Goal: Information Seeking & Learning: Learn about a topic

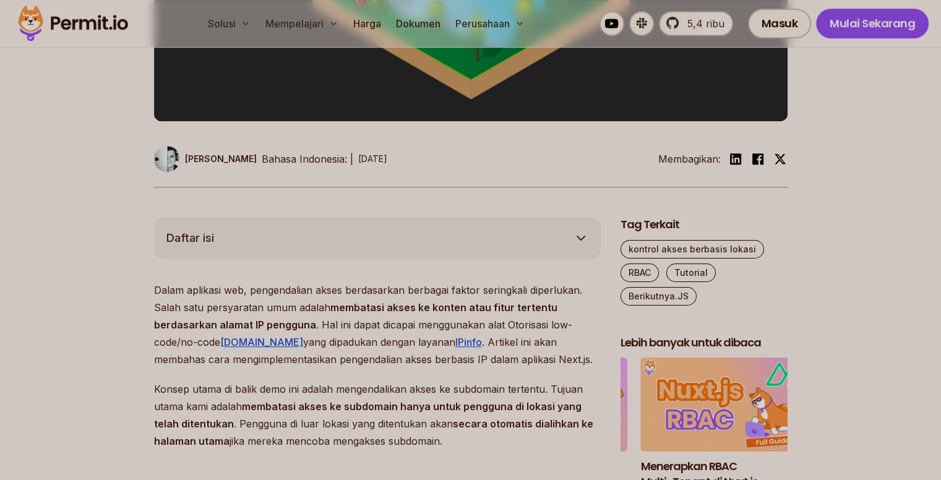
scroll to position [555, 0]
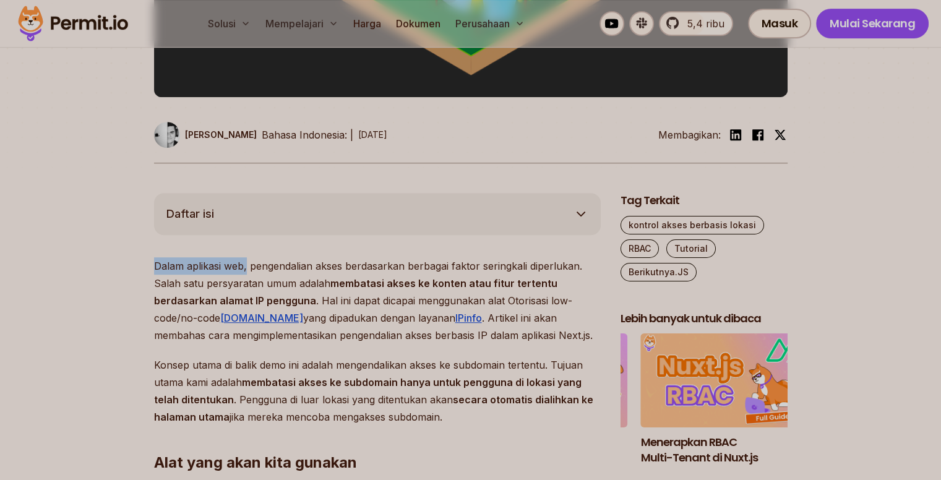
drag, startPoint x: 152, startPoint y: 268, endPoint x: 245, endPoint y: 273, distance: 92.9
click at [245, 273] on p "Dalam aplikasi web, pengendalian akses berdasarkan berbagai faktor seringkali d…" at bounding box center [377, 300] width 447 height 87
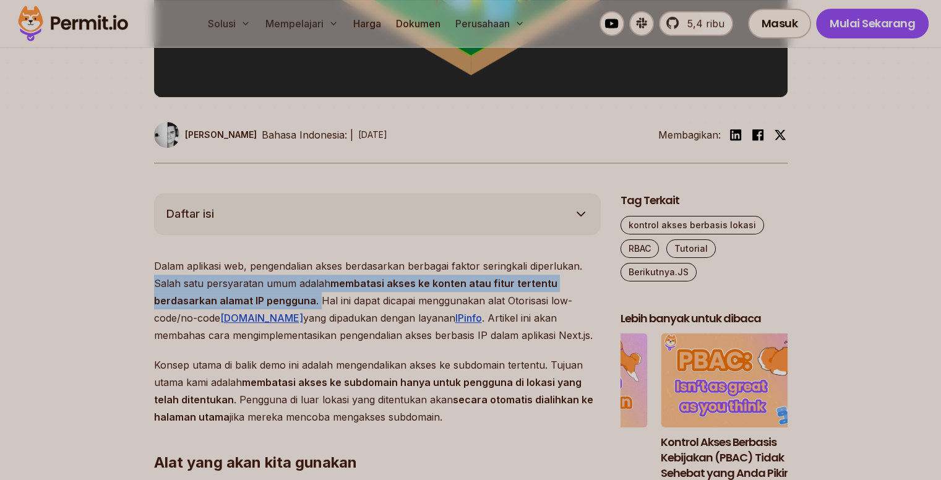
drag, startPoint x: 148, startPoint y: 286, endPoint x: 317, endPoint y: 302, distance: 169.7
click at [317, 302] on font ". Hal ini dapat dicapai menggunakan alat Otorisasi low-code/no-code" at bounding box center [363, 309] width 418 height 30
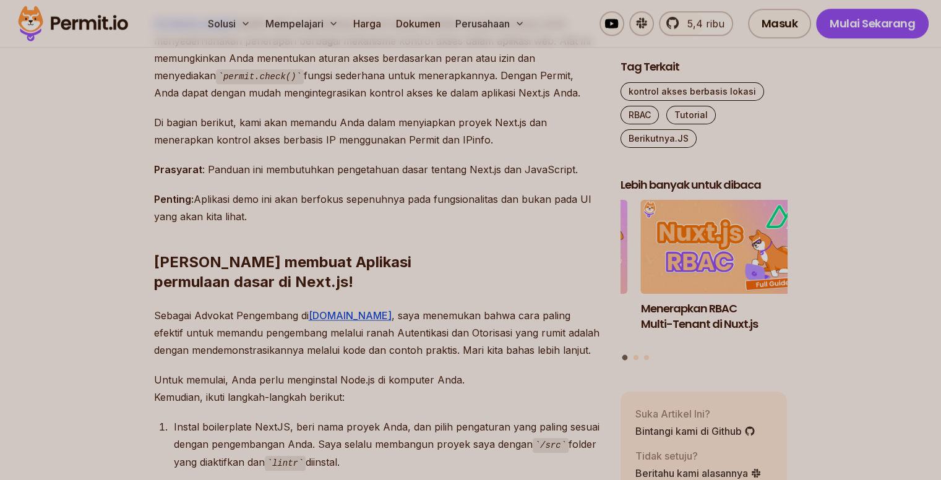
scroll to position [1089, 0]
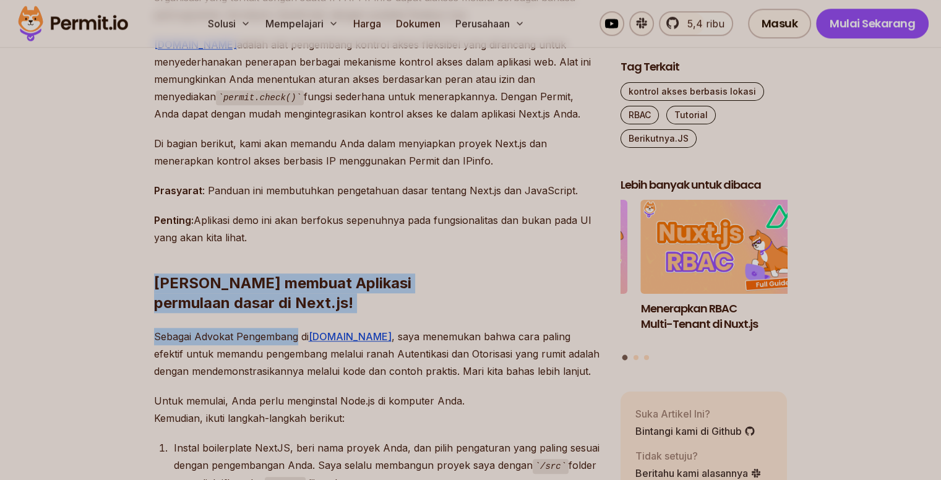
drag, startPoint x: 158, startPoint y: 282, endPoint x: 299, endPoint y: 302, distance: 142.5
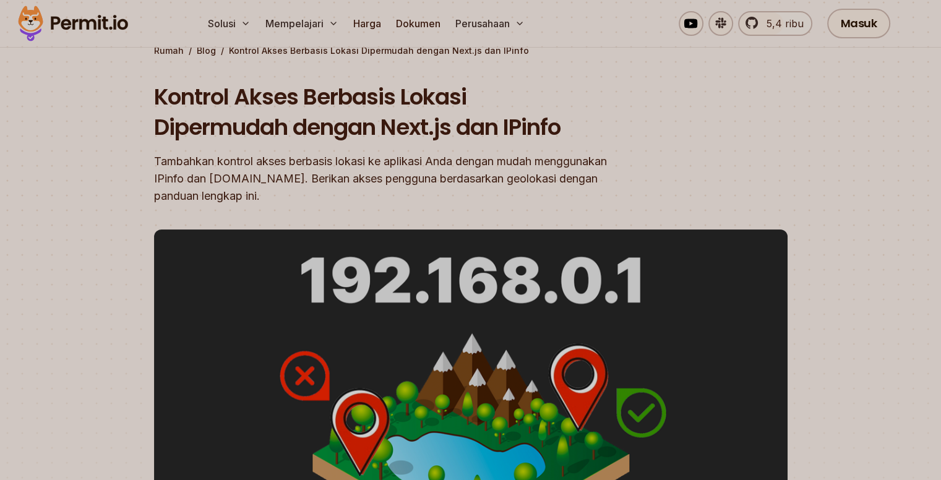
scroll to position [0, 0]
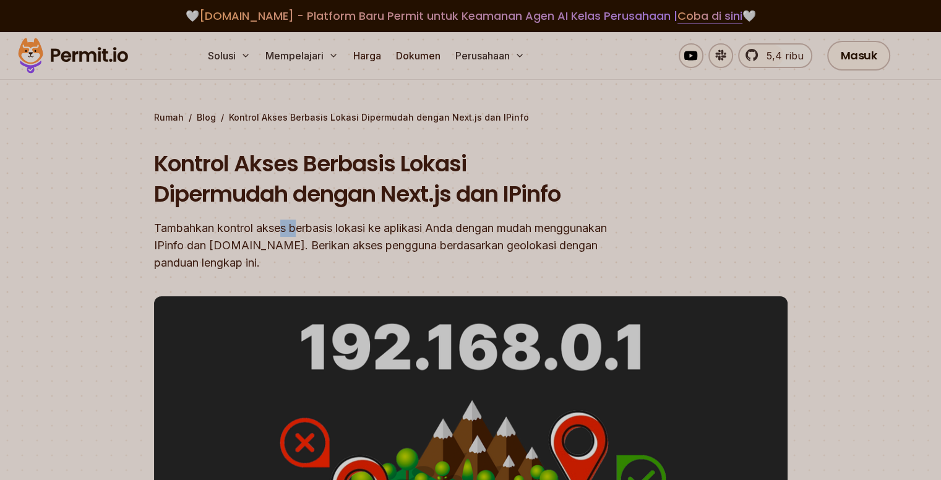
drag, startPoint x: 280, startPoint y: 215, endPoint x: 301, endPoint y: 221, distance: 22.5
click at [301, 221] on div "Kontrol Akses Berbasis Lokasi Dipermudah dengan Next.js dan IPinfo Tambahkan ko…" at bounding box center [391, 209] width 475 height 123
click at [173, 183] on font "Kontrol Akses Berbasis Lokasi Dipermudah dengan Next.js dan IPinfo" at bounding box center [357, 179] width 406 height 62
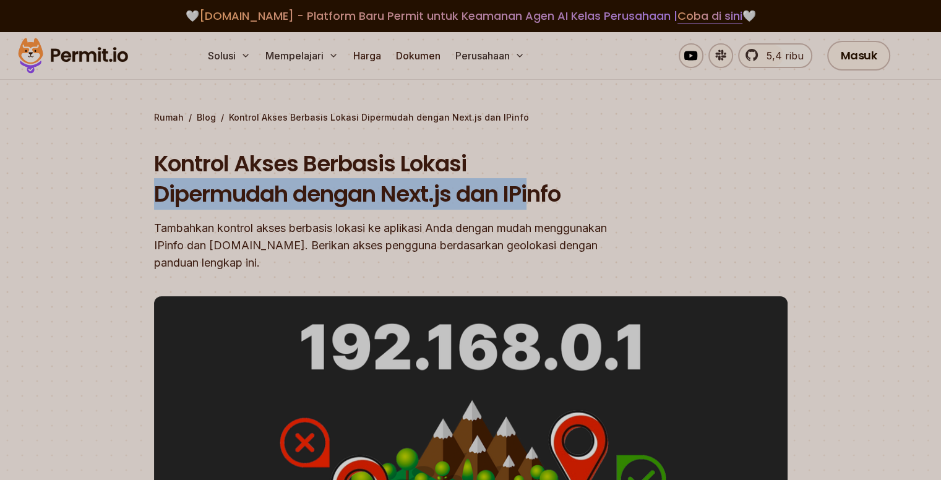
drag, startPoint x: 155, startPoint y: 182, endPoint x: 532, endPoint y: 211, distance: 377.8
click at [532, 211] on div "Kontrol Akses Berbasis Lokasi Dipermudah dengan Next.js dan IPinfo Tambahkan ko…" at bounding box center [391, 209] width 475 height 123
